Goal: Check status: Check status

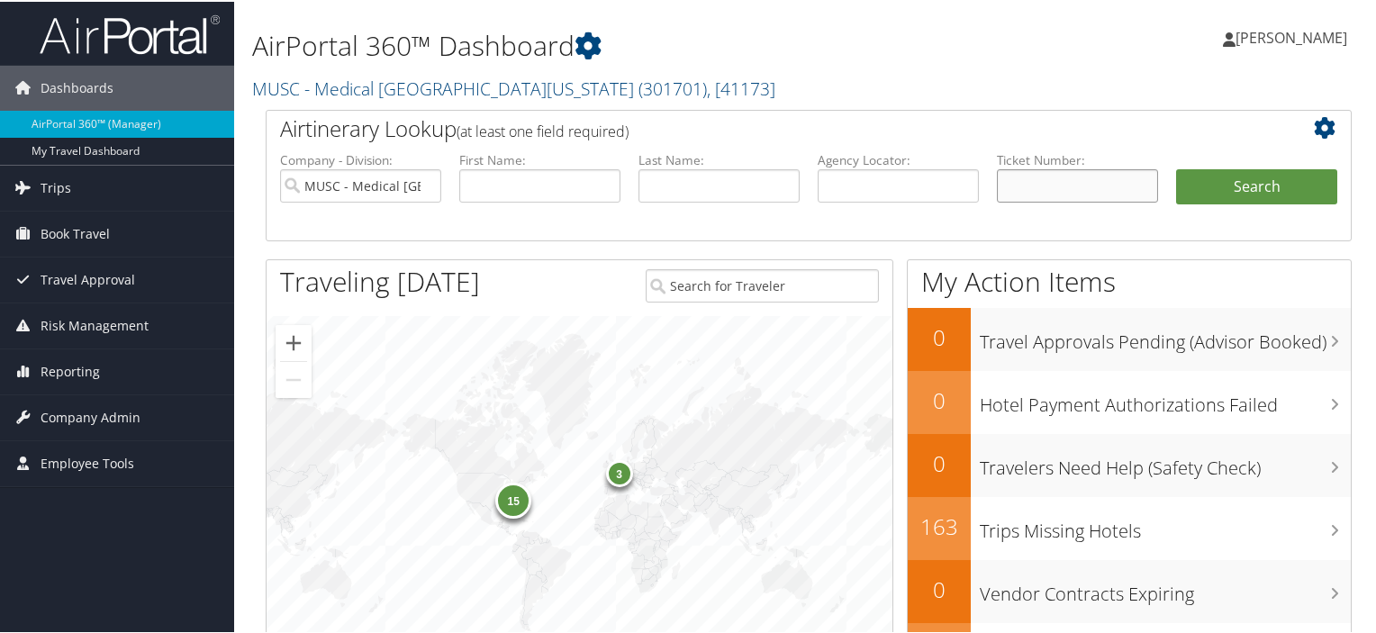
click at [1056, 170] on input "text" at bounding box center [1077, 184] width 161 height 33
paste input "BBTKLT"
type input "BBTKLT"
click at [1272, 191] on button "Search" at bounding box center [1256, 186] width 161 height 36
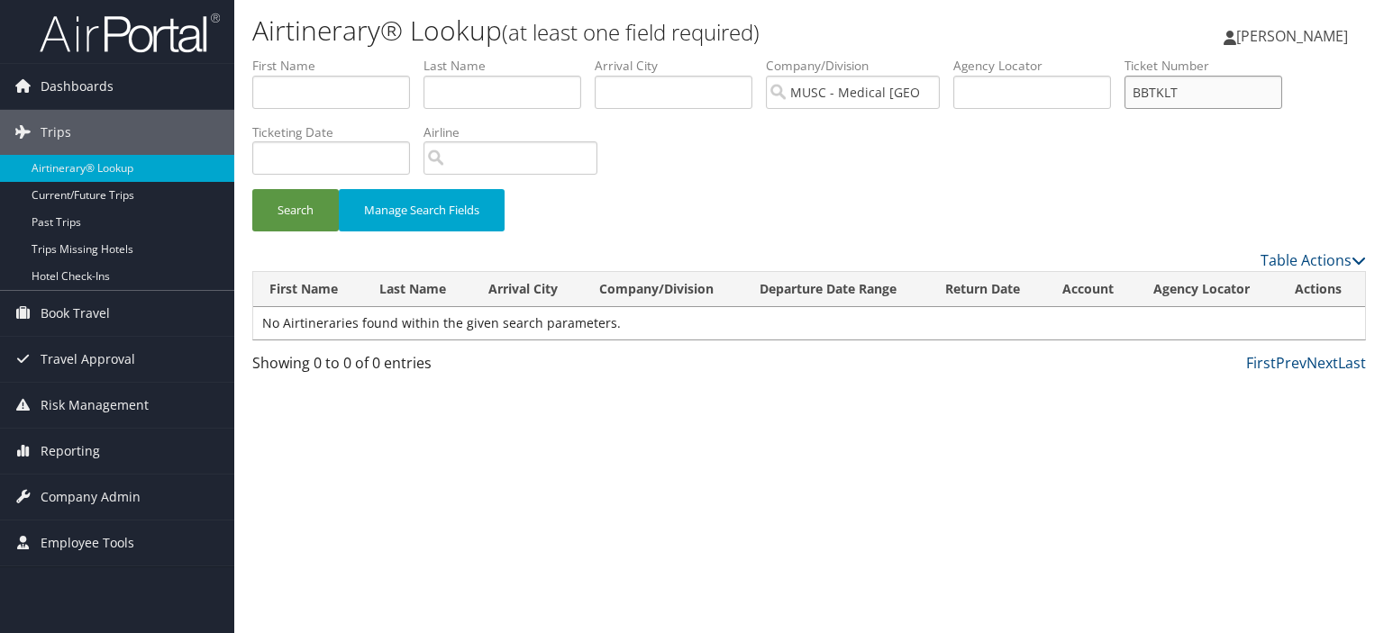
drag, startPoint x: 1249, startPoint y: 101, endPoint x: 1131, endPoint y: 95, distance: 118.1
click at [1131, 57] on ul "First Name Last Name Departure City Arrival City Company/Division MUSC - Medica…" at bounding box center [808, 57] width 1113 height 0
click at [126, 213] on link "Past Trips" at bounding box center [117, 222] width 234 height 27
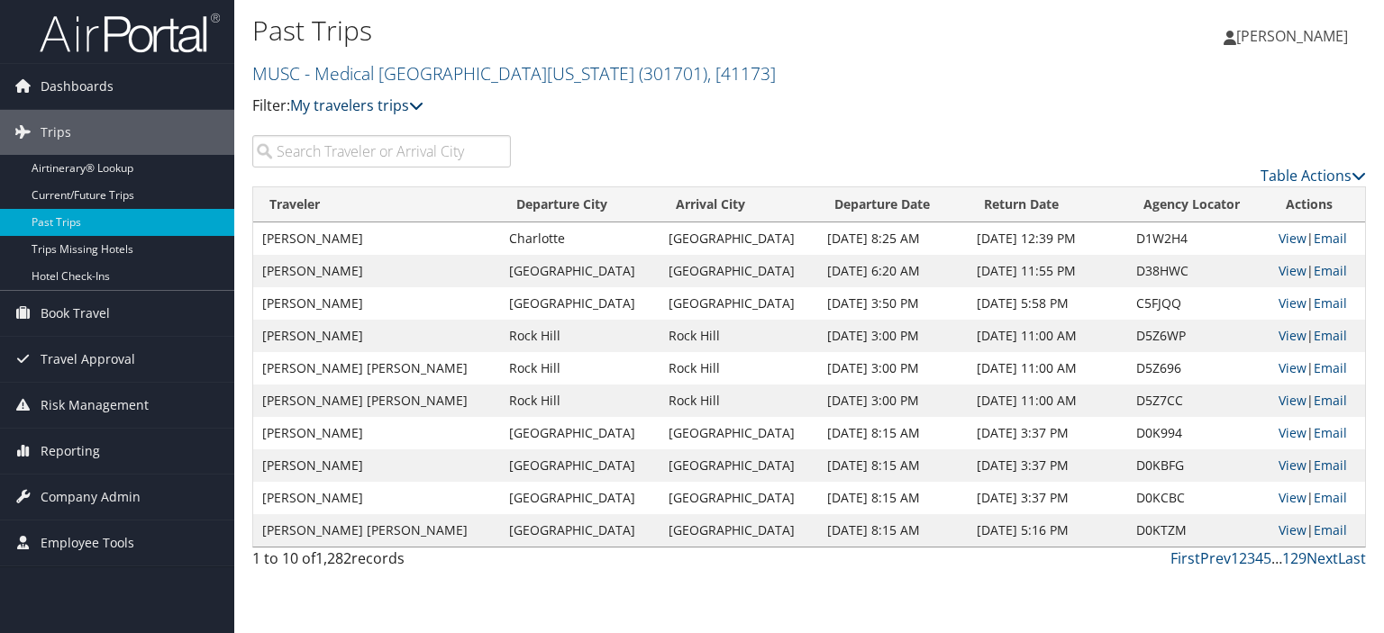
click at [396, 104] on link "My travelers trips" at bounding box center [356, 105] width 133 height 20
click at [429, 159] on input "search" at bounding box center [381, 151] width 259 height 32
paste input "BBTKLT"
type input "BBTKLT"
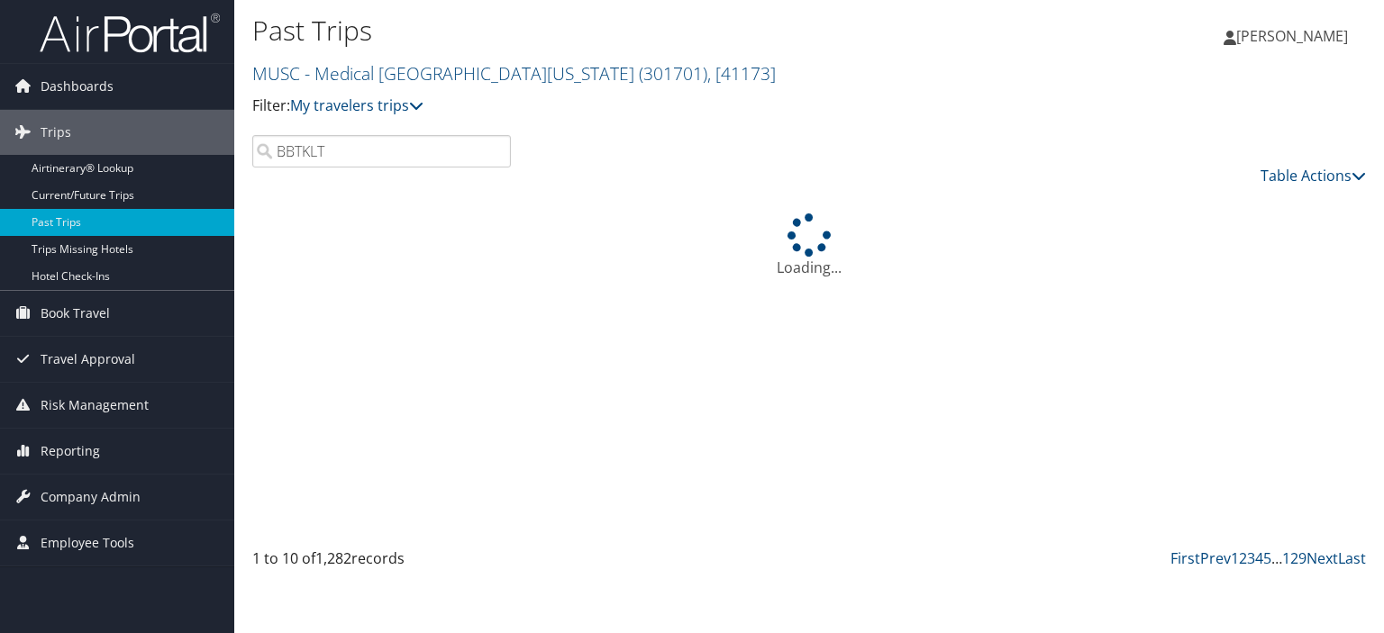
click at [659, 168] on div "Table Actions" at bounding box center [952, 176] width 829 height 22
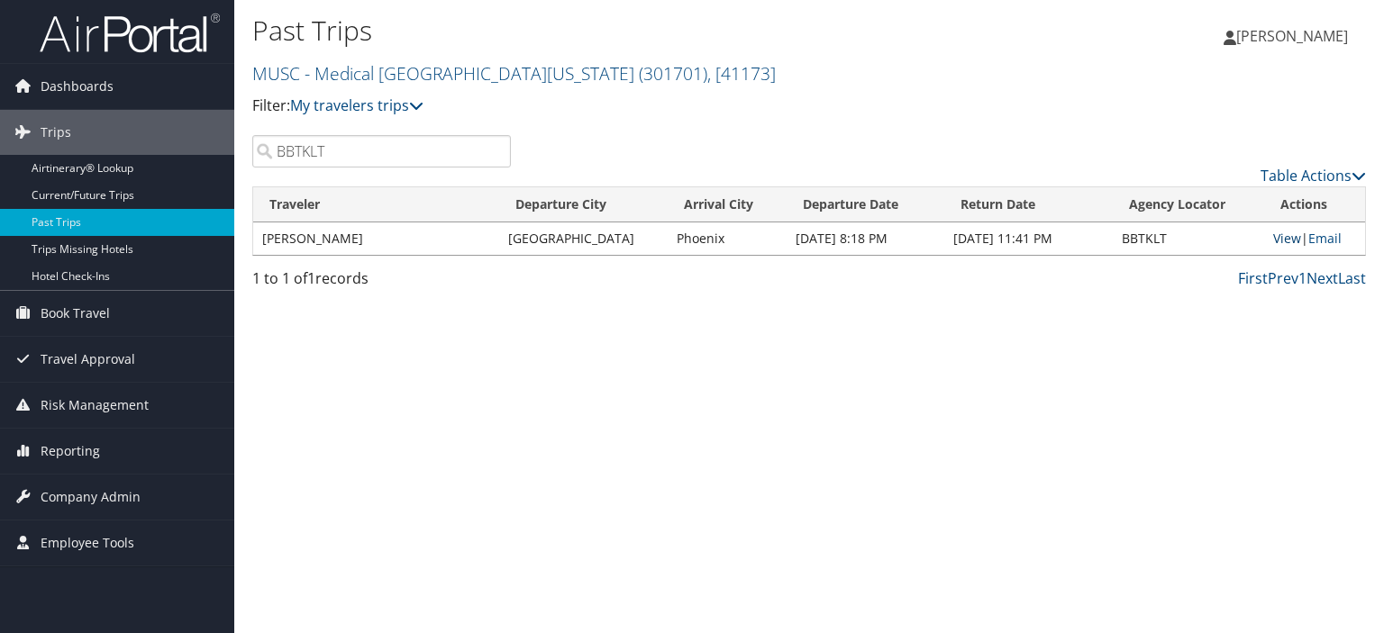
click at [1279, 242] on link "View" at bounding box center [1287, 238] width 28 height 17
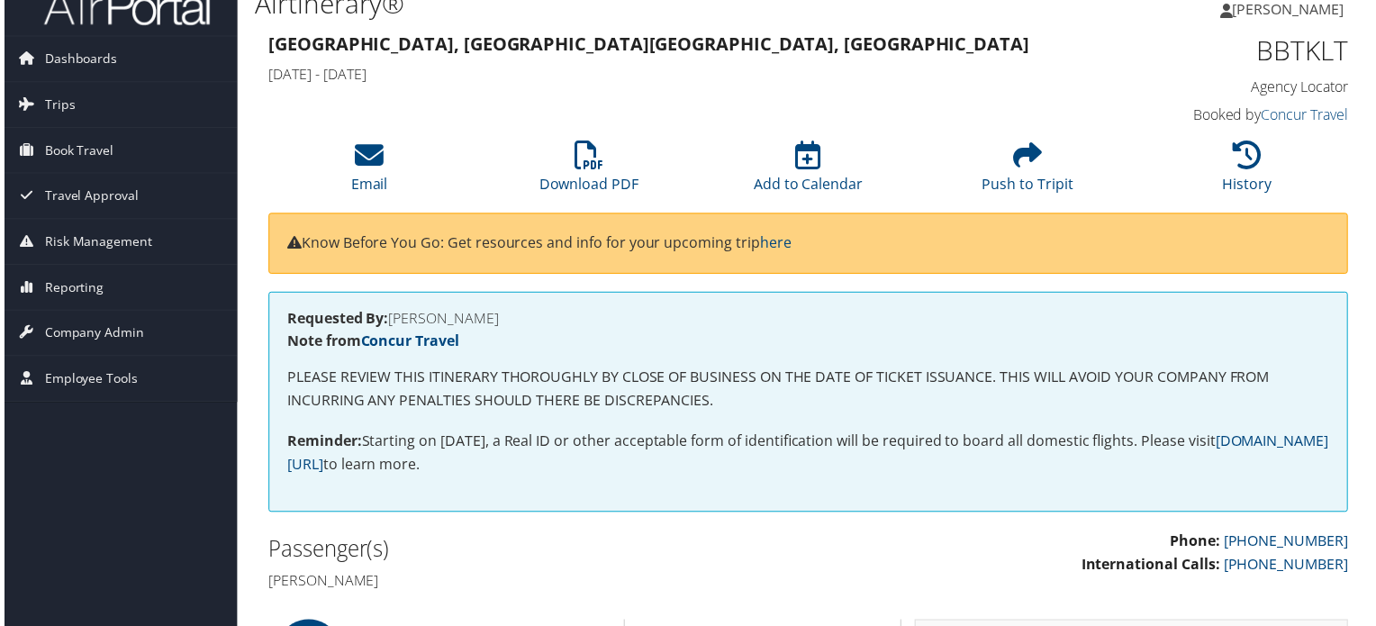
scroll to position [29, 0]
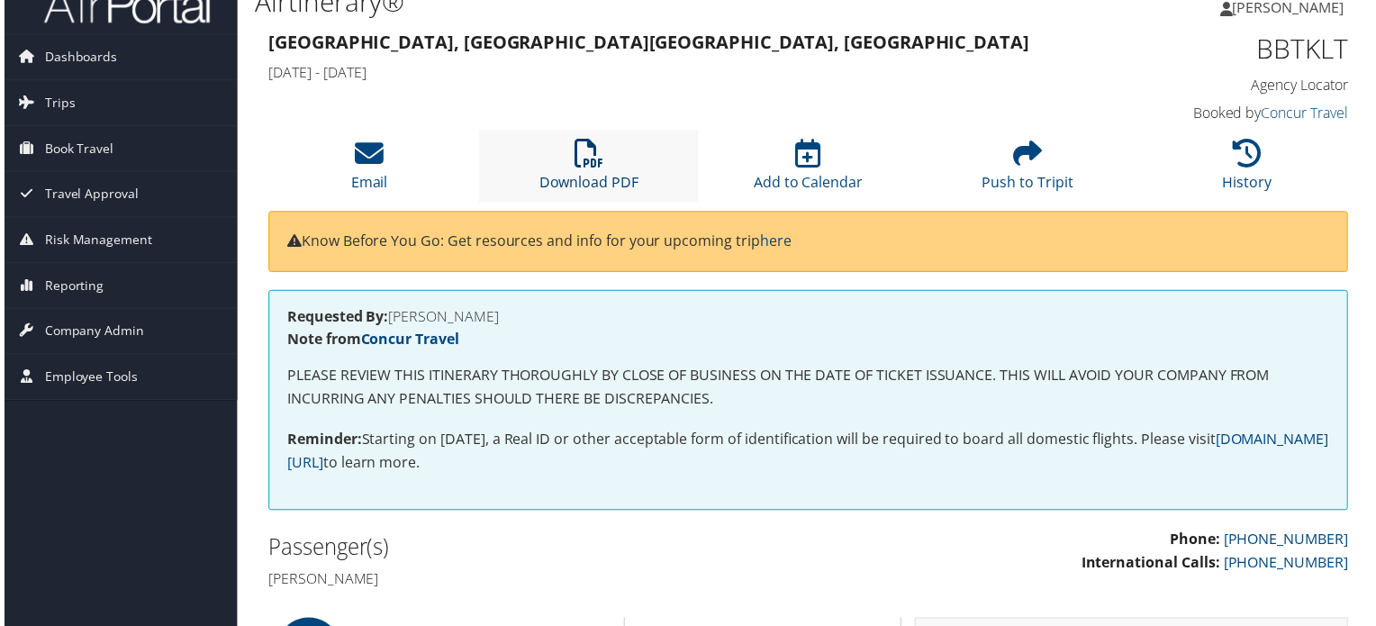
click at [590, 157] on icon at bounding box center [588, 154] width 29 height 29
